Goal: Task Accomplishment & Management: Complete application form

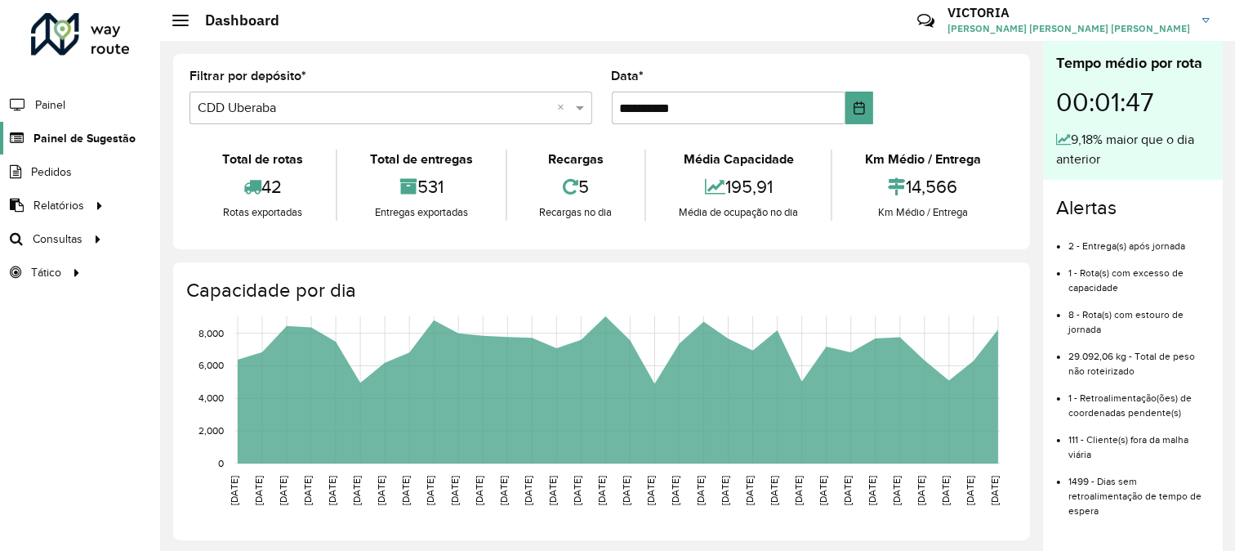
click at [86, 136] on span "Painel de Sugestão" at bounding box center [84, 138] width 102 height 17
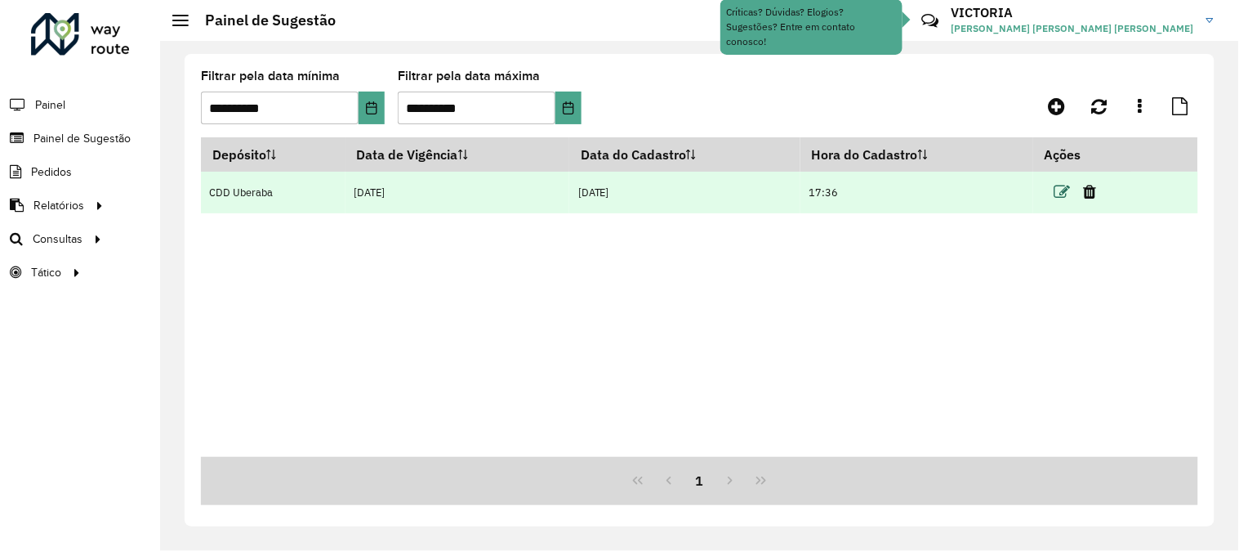
click at [1063, 188] on icon at bounding box center [1063, 192] width 16 height 16
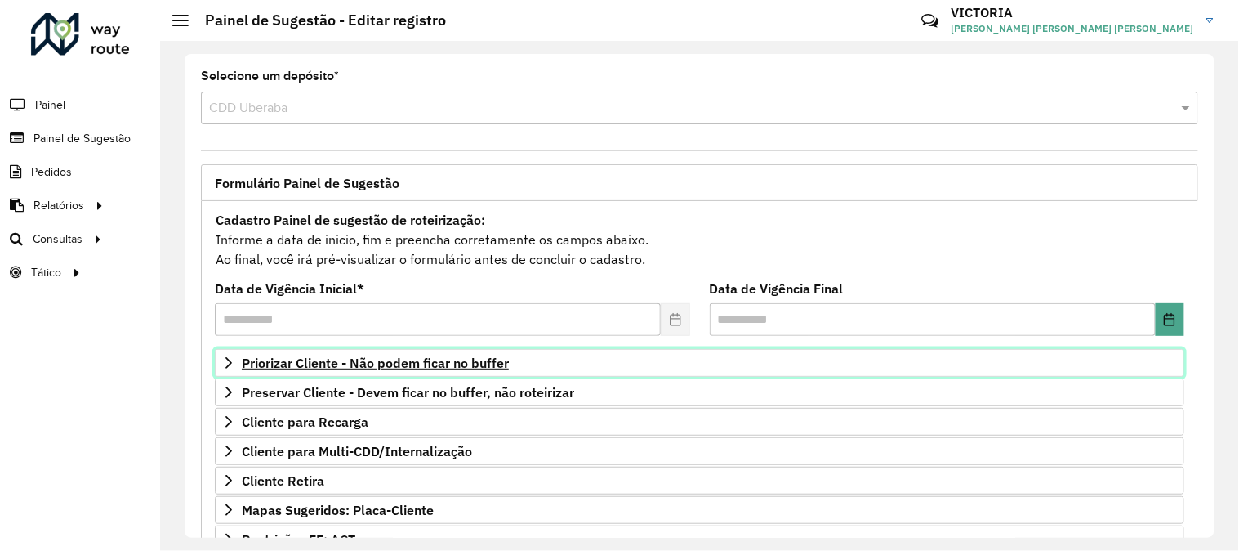
click at [408, 360] on span "Priorizar Cliente - Não podem ficar no buffer" at bounding box center [375, 362] width 267 height 13
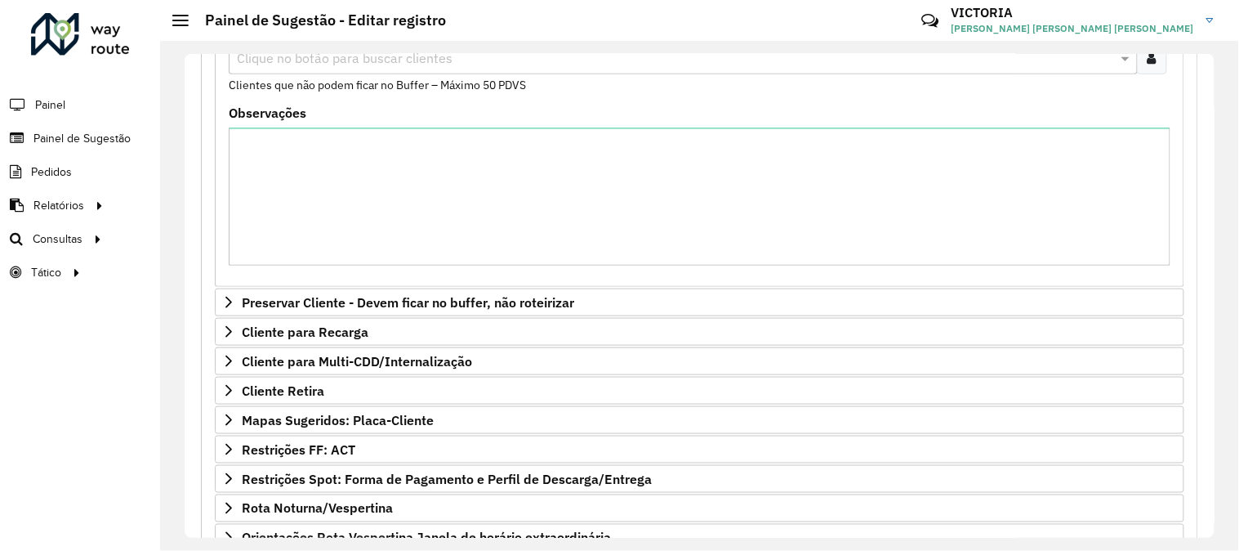
scroll to position [272, 0]
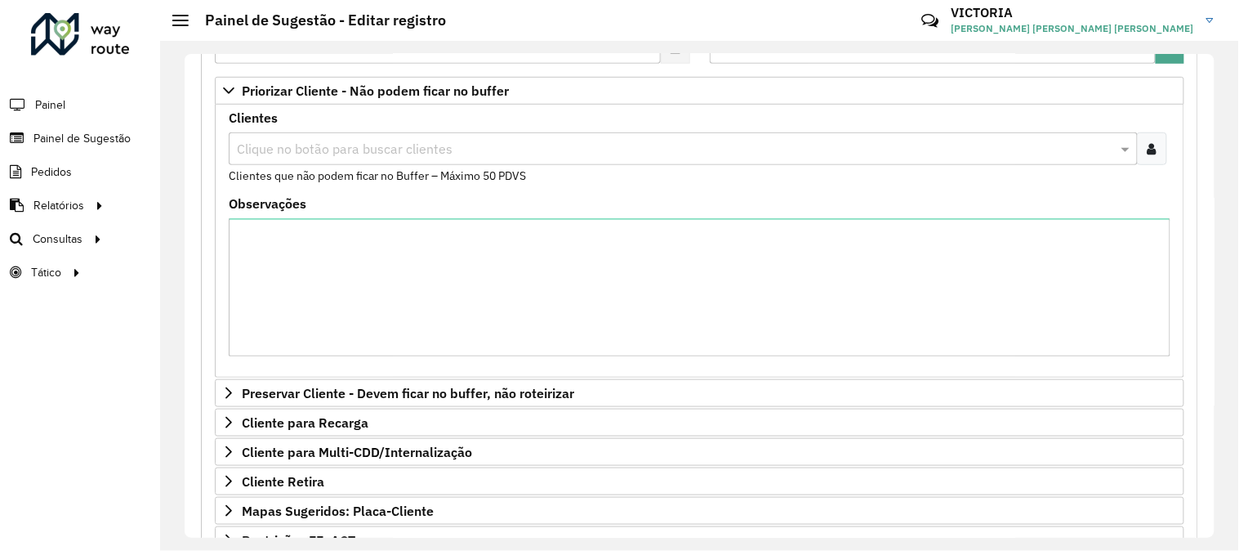
click at [387, 137] on div "Clique no botão para buscar clientes" at bounding box center [683, 148] width 909 height 33
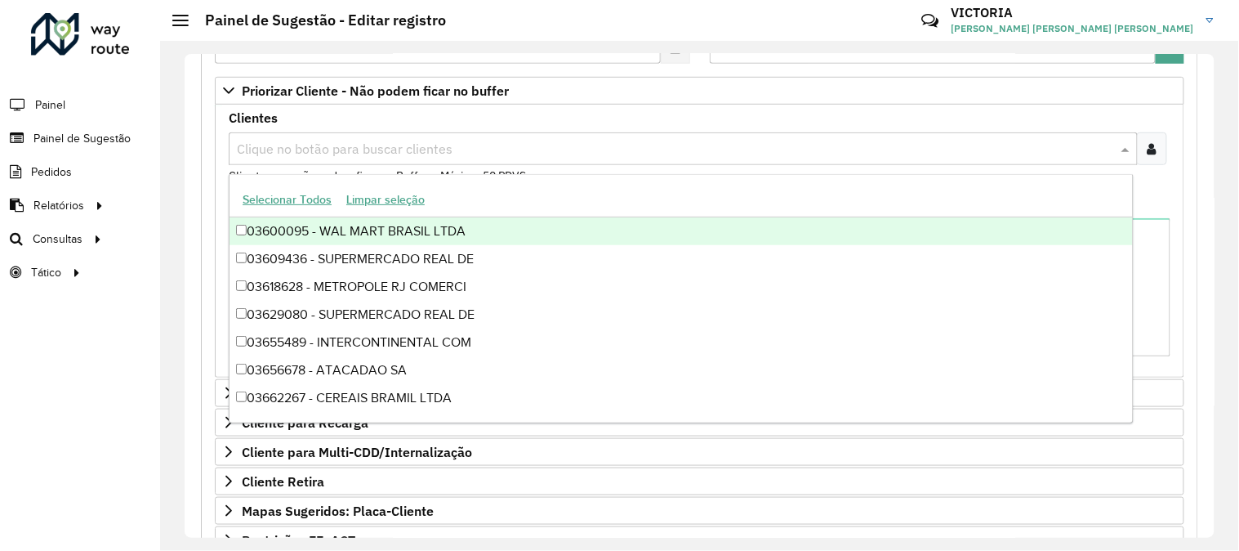
paste input "*****"
type input "*****"
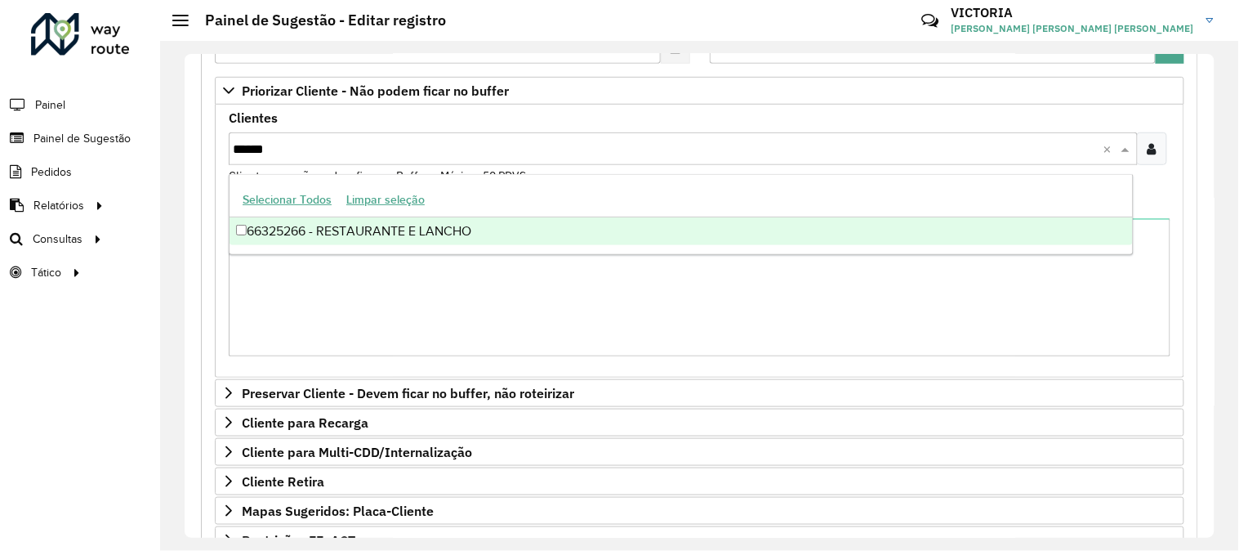
click at [410, 239] on div "66325266 - RESTAURANTE E LANCHO" at bounding box center [682, 231] width 904 height 28
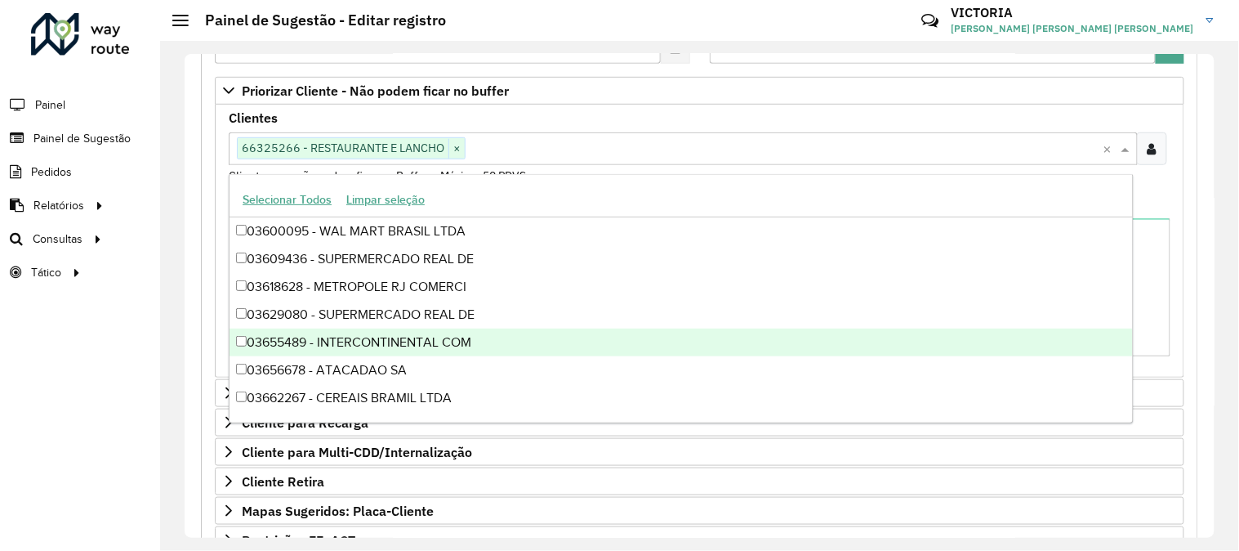
scroll to position [539, 0]
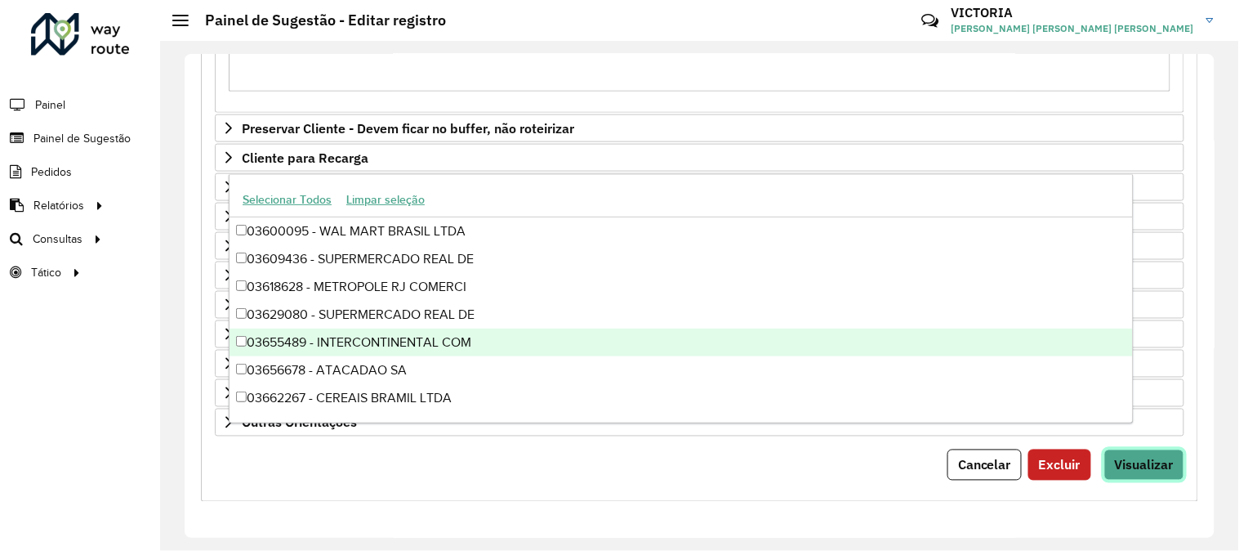
click at [1163, 461] on span "Visualizar" at bounding box center [1144, 465] width 59 height 16
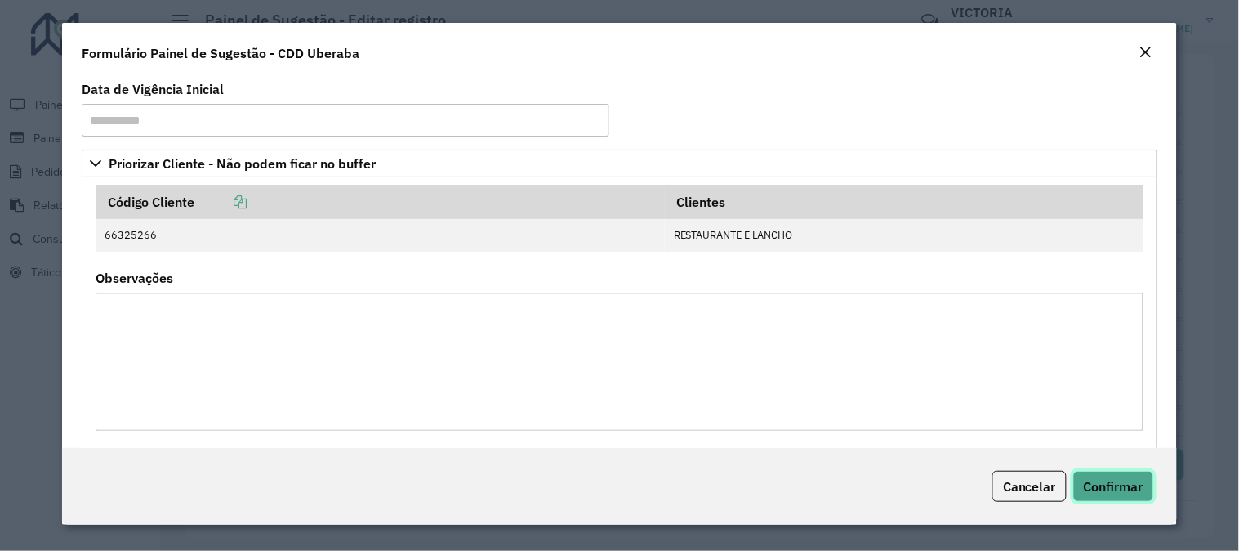
click at [1100, 486] on span "Confirmar" at bounding box center [1114, 486] width 60 height 16
